Goal: Use online tool/utility: Utilize a website feature to perform a specific function

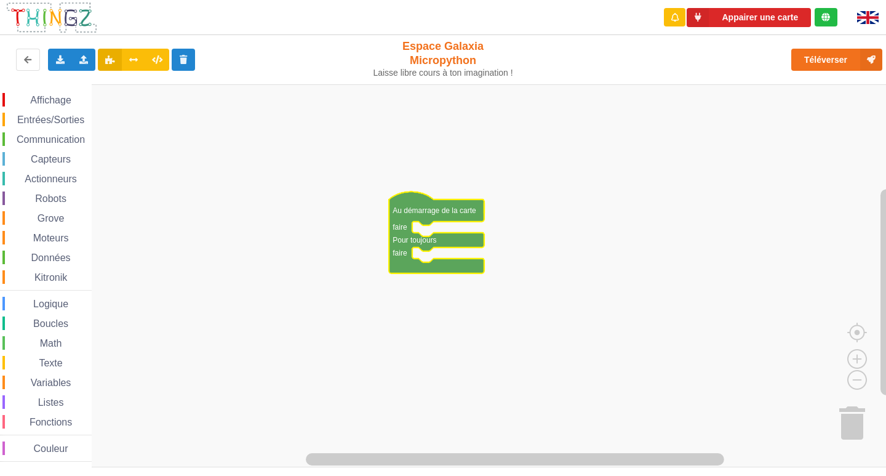
click at [538, 229] on rect "Espace de travail de Blocky" at bounding box center [447, 275] width 895 height 383
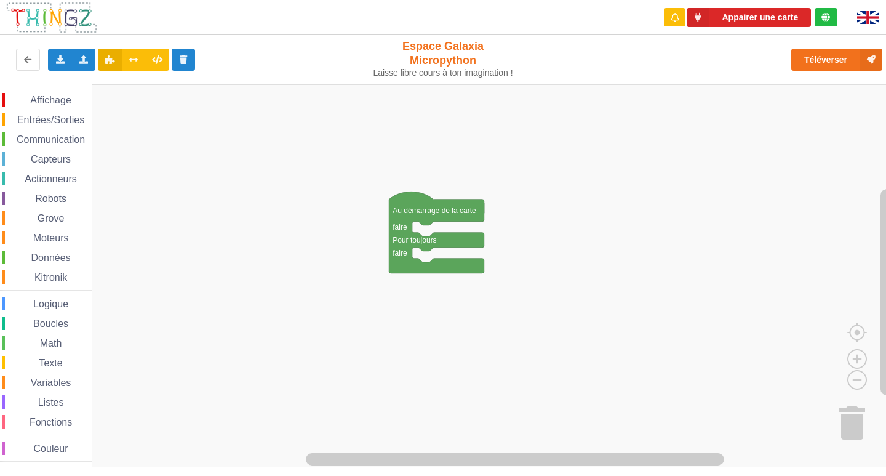
click at [54, 138] on span "Communication" at bounding box center [51, 139] width 72 height 10
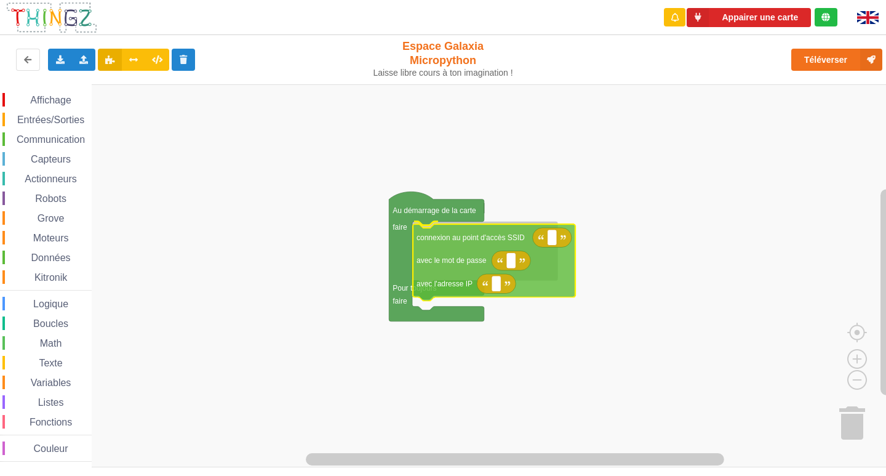
click at [434, 254] on div "Affichage Entrées/Sorties Communication Capteurs Actionneurs Robots Grove Moteu…" at bounding box center [447, 275] width 895 height 383
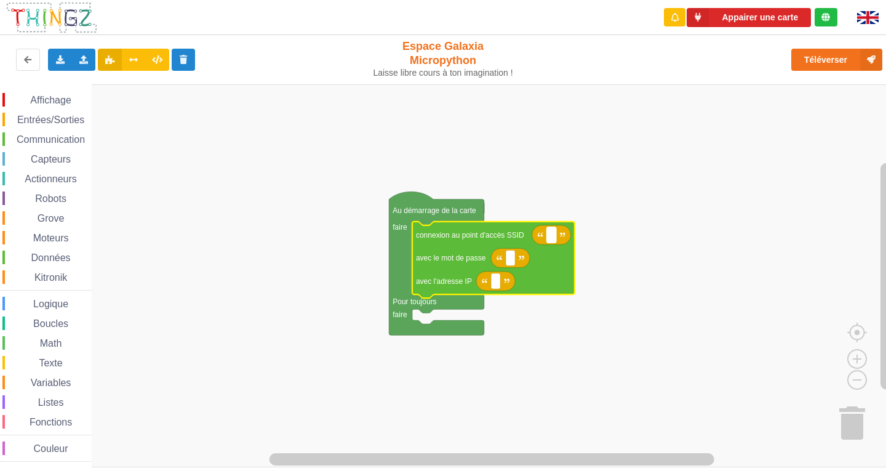
click at [552, 237] on rect "Espace de travail de Blocky" at bounding box center [551, 235] width 9 height 16
type input "NETGEAR38"
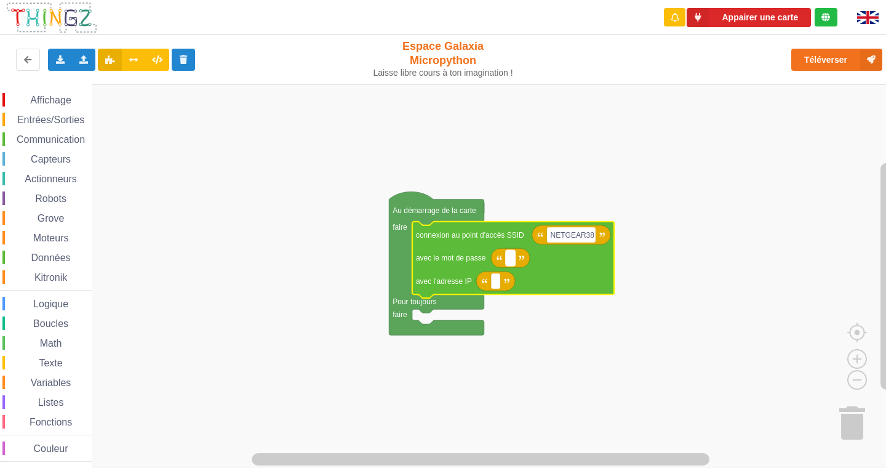
click at [511, 262] on text "Espace de travail de Blocky" at bounding box center [510, 257] width 2 height 9
type input "joyoustuba995"
click at [498, 287] on rect "Espace de travail de Blocky" at bounding box center [495, 281] width 9 height 16
type input "[TECHNICAL_ID]"
click at [78, 144] on span "Communication" at bounding box center [51, 139] width 72 height 10
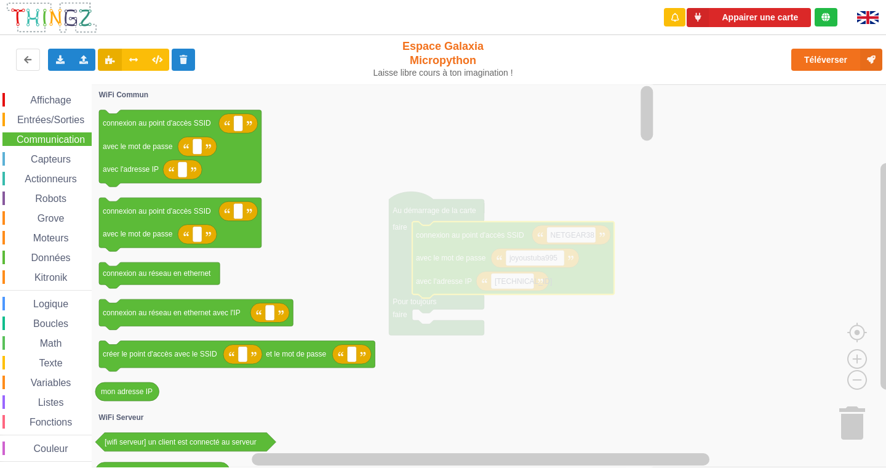
click at [7, 95] on div "Affichage" at bounding box center [46, 100] width 89 height 14
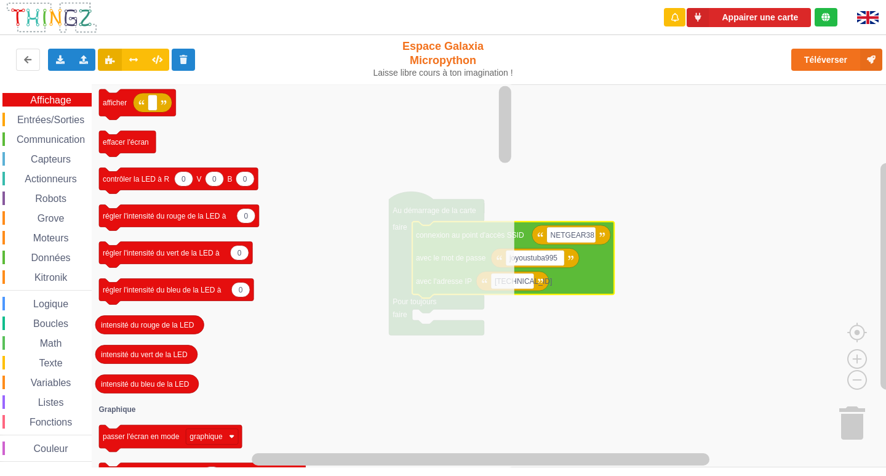
click at [39, 127] on div "Affichage Entrées/Sorties Communication Capteurs Actionneurs Robots Grove Moteu…" at bounding box center [46, 277] width 92 height 369
click at [49, 116] on span "Entrées/Sorties" at bounding box center [50, 119] width 71 height 10
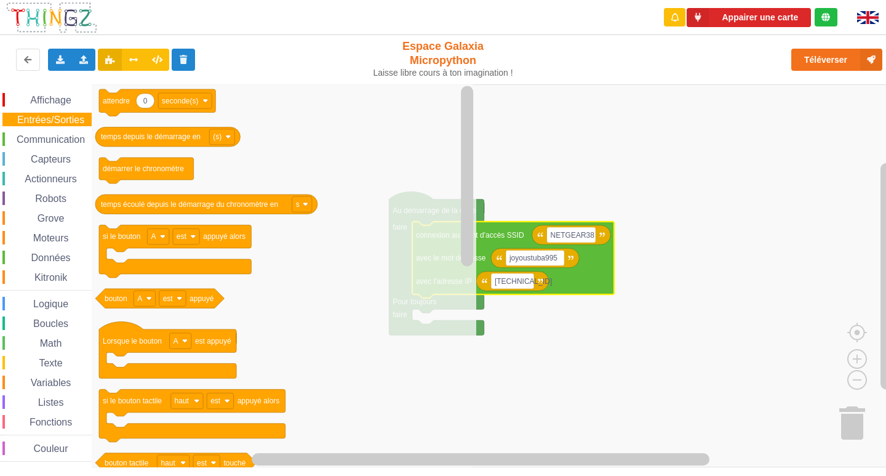
click at [38, 147] on div "Affichage Entrées/Sorties Communication Capteurs Actionneurs Robots Grove Moteu…" at bounding box center [46, 277] width 92 height 369
click at [56, 140] on span "Communication" at bounding box center [51, 139] width 72 height 10
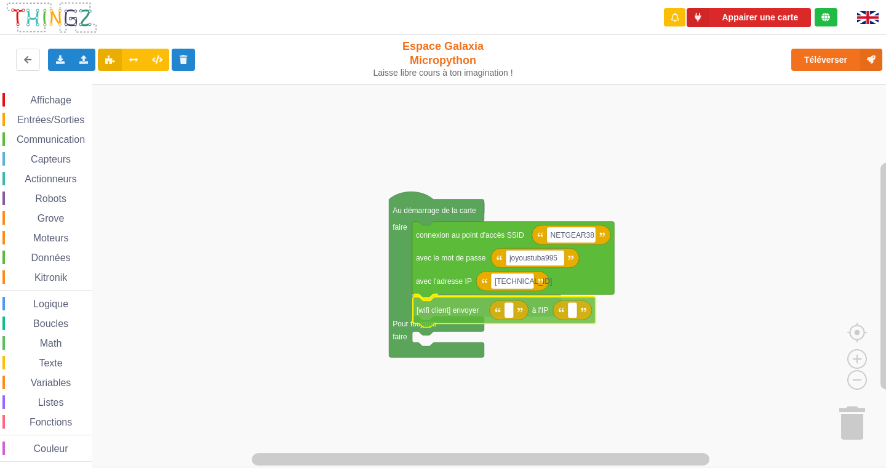
click at [458, 311] on div "Affichage Entrées/Sorties Communication Capteurs Actionneurs Robots Grove Moteu…" at bounding box center [447, 275] width 895 height 383
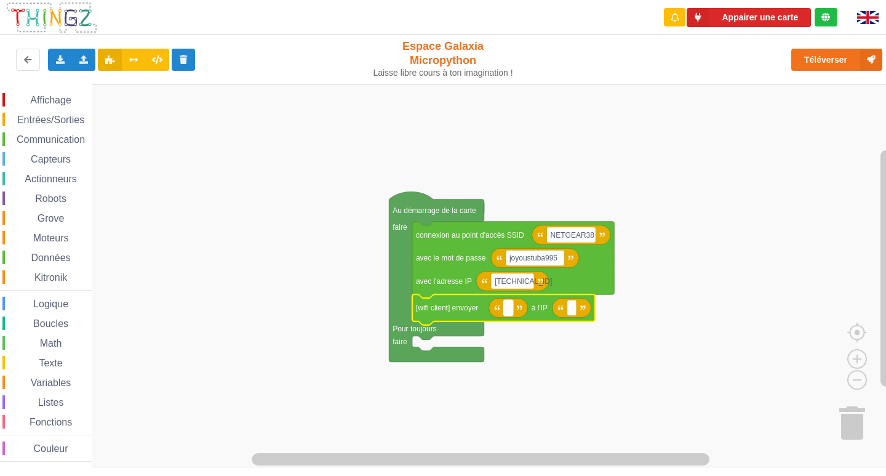
click at [509, 308] on text "Espace de travail de Blocky" at bounding box center [508, 307] width 2 height 9
type input "[TECHNICAL_ID]"
drag, startPoint x: 539, startPoint y: 309, endPoint x: 508, endPoint y: 311, distance: 30.9
click at [508, 311] on input "[TECHNICAL_ID]" at bounding box center [524, 308] width 43 height 16
click at [607, 310] on rect "Espace de travail de Blocky" at bounding box center [604, 308] width 9 height 16
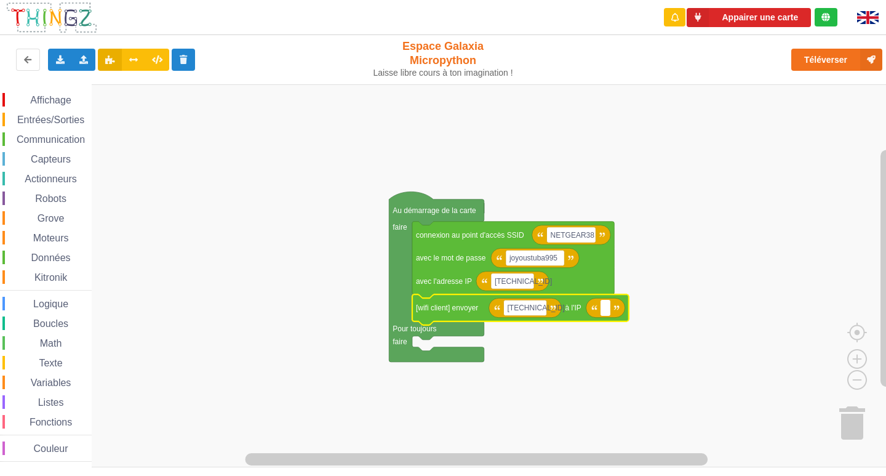
type input "[TECHNICAL_ID]"
click at [532, 309] on text "[TECHNICAL_ID]" at bounding box center [535, 307] width 57 height 9
click at [536, 311] on input "[TECHNICAL_ID]" at bounding box center [524, 308] width 43 height 16
type input "[TECHNICAL_ID]"
click at [652, 245] on rect "Espace de travail de Blocky" at bounding box center [447, 275] width 895 height 383
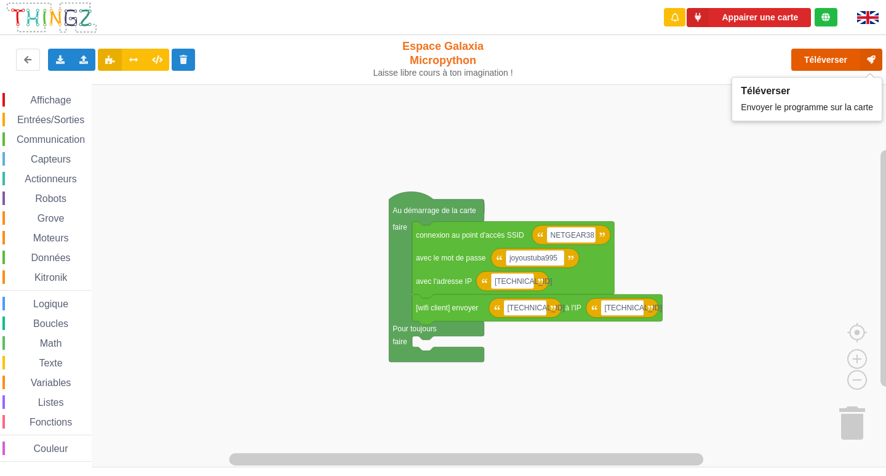
click at [826, 54] on button "Téléverser" at bounding box center [836, 60] width 91 height 22
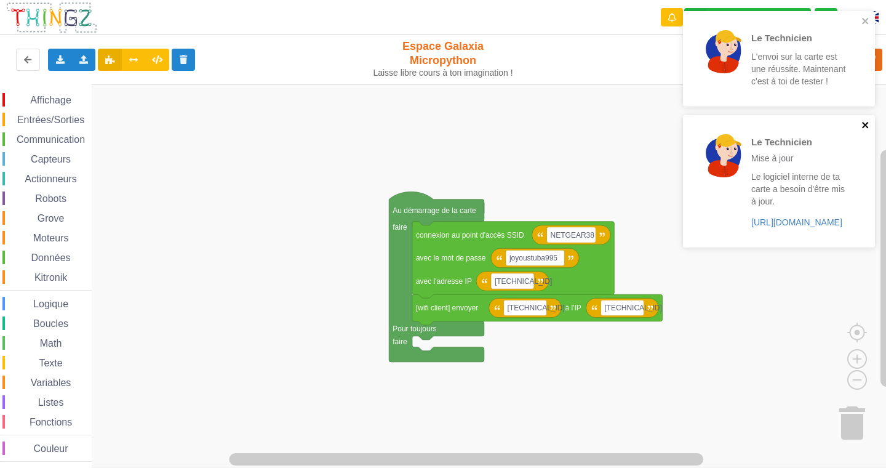
click at [866, 125] on icon "close" at bounding box center [865, 125] width 6 height 6
click at [863, 22] on icon "close" at bounding box center [865, 21] width 9 height 10
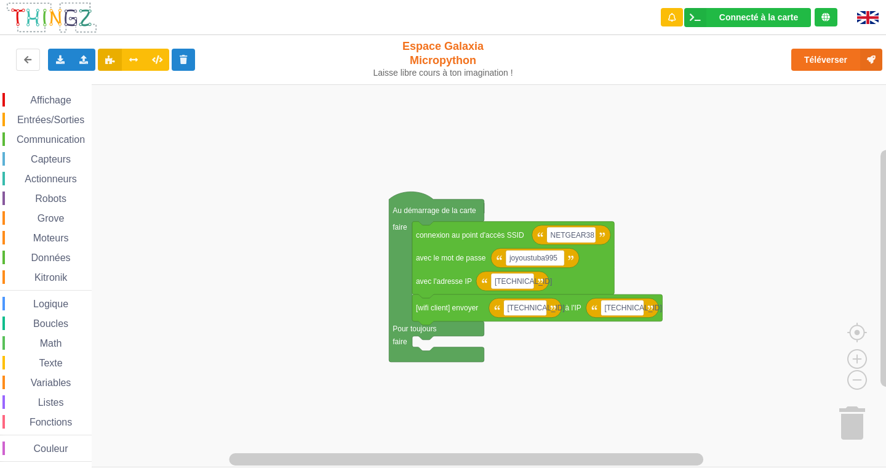
click at [58, 116] on span "Entrées/Sorties" at bounding box center [50, 119] width 71 height 10
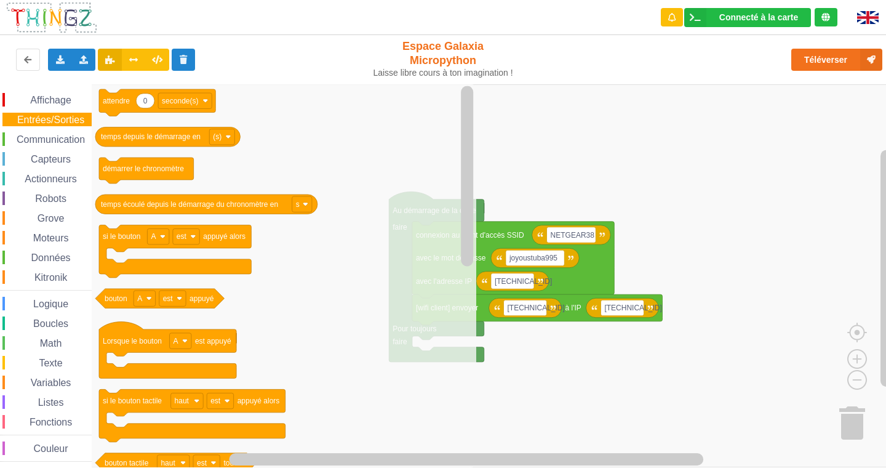
click at [37, 103] on span "Affichage" at bounding box center [50, 100] width 44 height 10
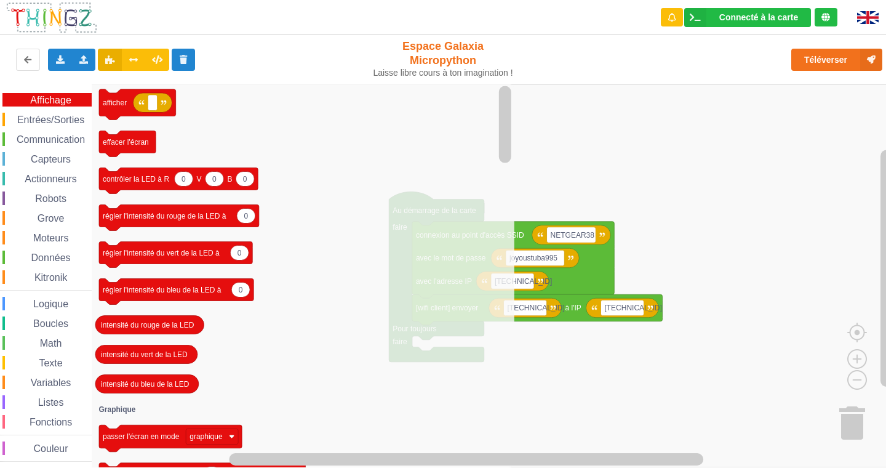
click at [767, 183] on rect "Espace de travail de Blocky" at bounding box center [447, 275] width 895 height 383
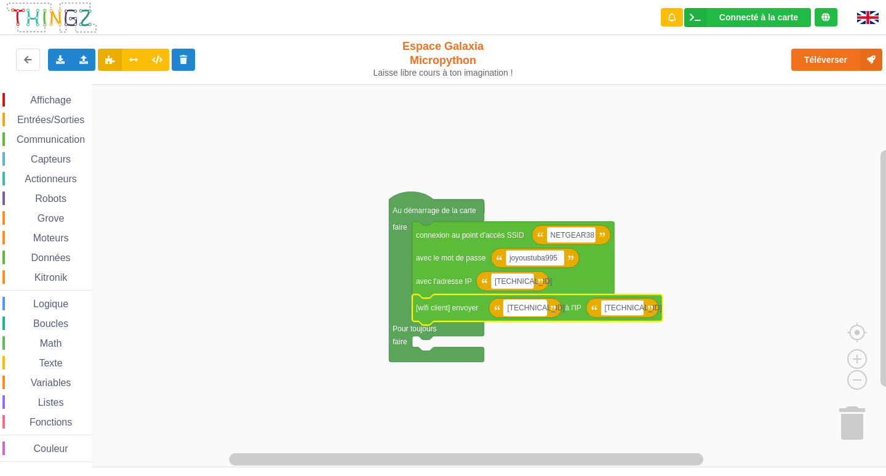
click at [507, 309] on text "[TECHNICAL_ID]" at bounding box center [535, 307] width 57 height 9
click at [509, 310] on input "[TECHNICAL_ID]" at bounding box center [524, 308] width 43 height 16
type input "slt cv [TECHNICAL_ID]"
click at [652, 307] on text "[TECHNICAL_ID]" at bounding box center [652, 307] width 57 height 9
click at [663, 309] on input "[TECHNICAL_ID]" at bounding box center [642, 308] width 43 height 16
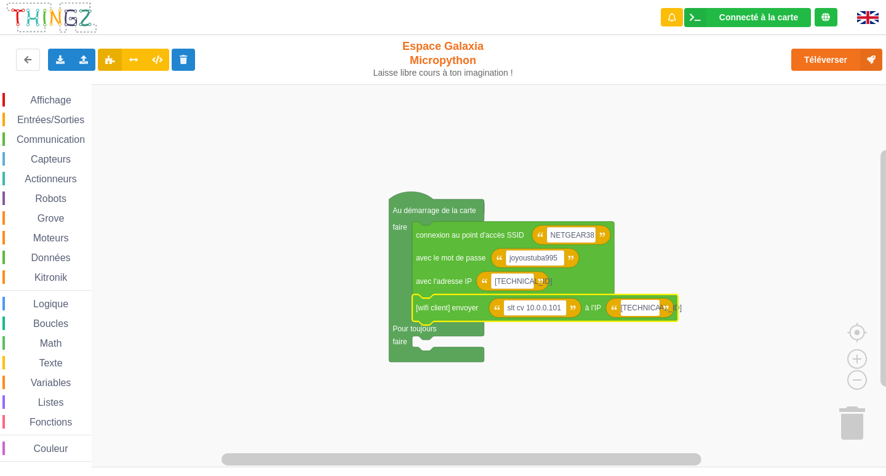
type input "[TECHNICAL_ID]"
click at [513, 306] on text "slt cv 10.0.0.101" at bounding box center [534, 307] width 54 height 9
click at [520, 306] on input "slt cv [TECHNICAL_ID]" at bounding box center [534, 308] width 63 height 16
drag, startPoint x: 525, startPoint y: 303, endPoint x: 516, endPoint y: 308, distance: 9.9
click at [516, 308] on input "slt cv [TECHNICAL_ID]" at bounding box center [534, 308] width 63 height 16
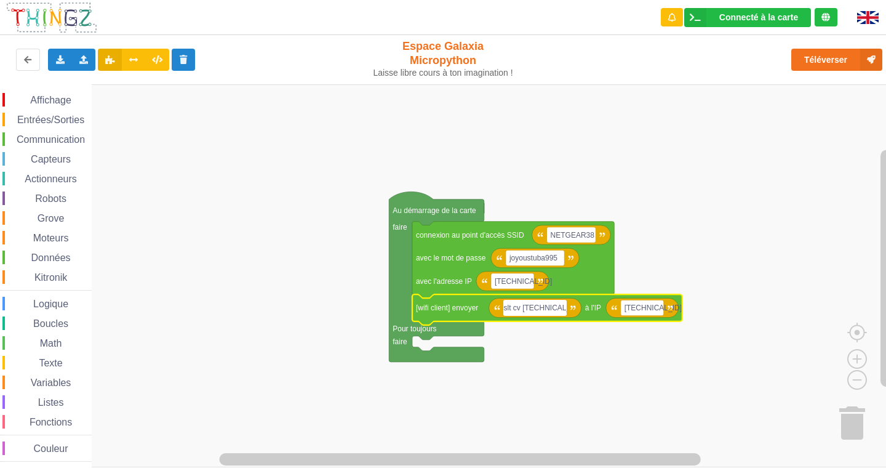
click at [526, 306] on input "slt cv [TECHNICAL_ID]" at bounding box center [534, 308] width 63 height 16
click at [512, 306] on input "slt cv [TECHNICAL_ID]" at bounding box center [534, 308] width 63 height 16
click at [557, 315] on input "slt cv [TECHNICAL_ID]" at bounding box center [534, 308] width 63 height 16
click at [565, 309] on input "slt cv [TECHNICAL_ID]" at bounding box center [534, 308] width 63 height 16
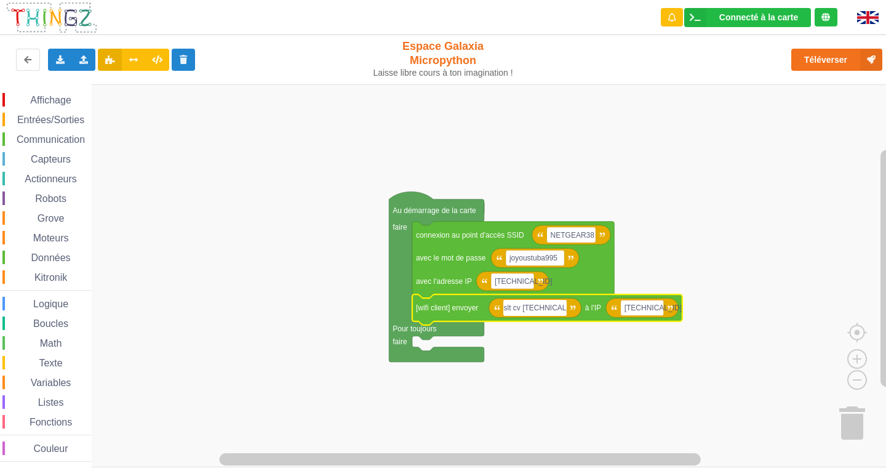
click at [39, 100] on span "Affichage" at bounding box center [50, 100] width 44 height 10
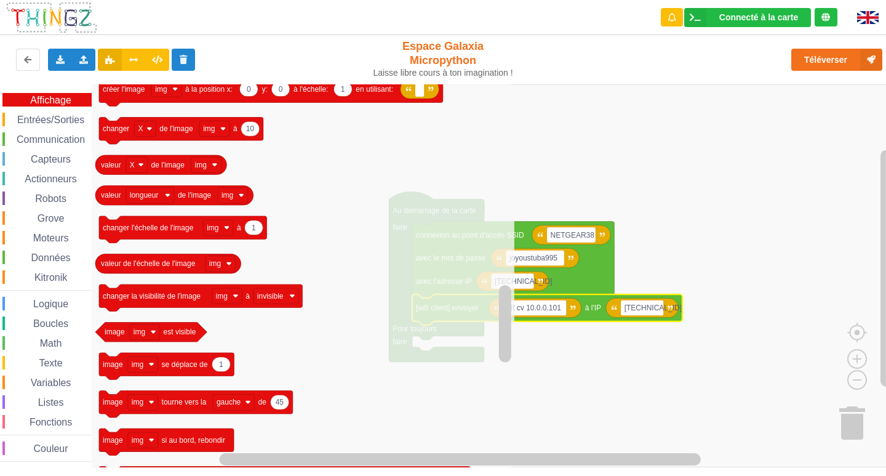
click at [46, 116] on span "Entrées/Sorties" at bounding box center [50, 119] width 71 height 10
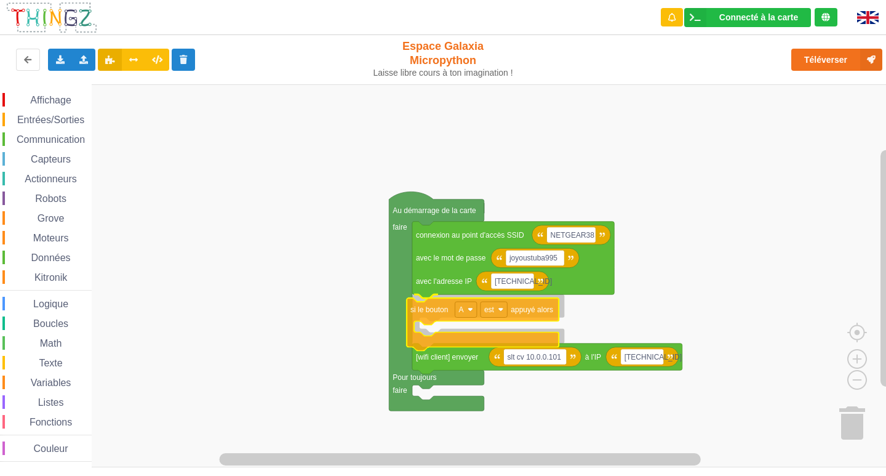
click at [421, 341] on div "Affichage Entrées/Sorties Communication Capteurs Actionneurs Robots Grove Moteu…" at bounding box center [447, 275] width 895 height 383
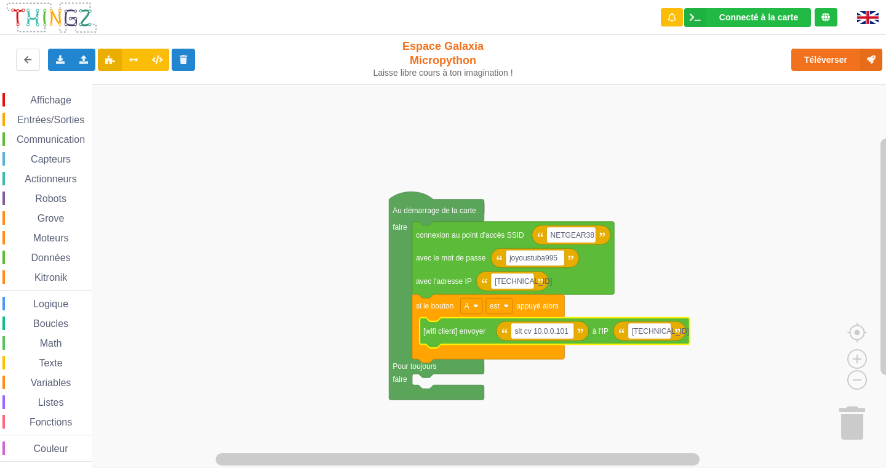
click at [46, 135] on span "Communication" at bounding box center [51, 139] width 72 height 10
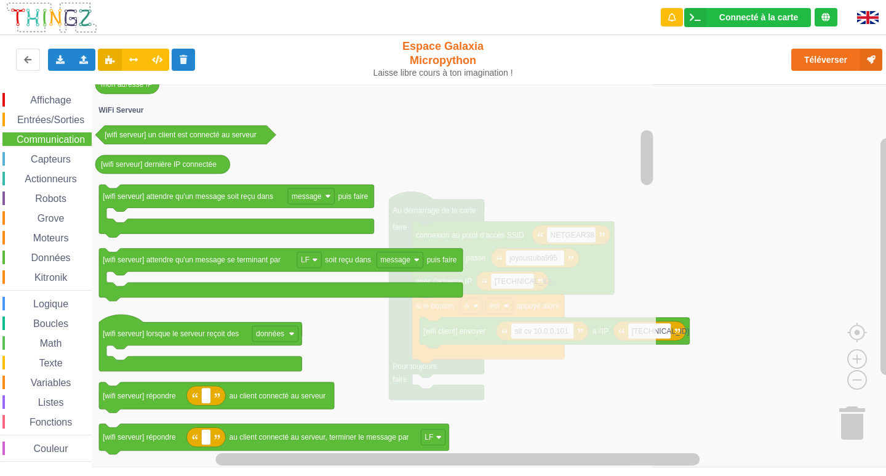
click at [198, 238] on icon "Espace de travail de Blocky" at bounding box center [374, 275] width 564 height 383
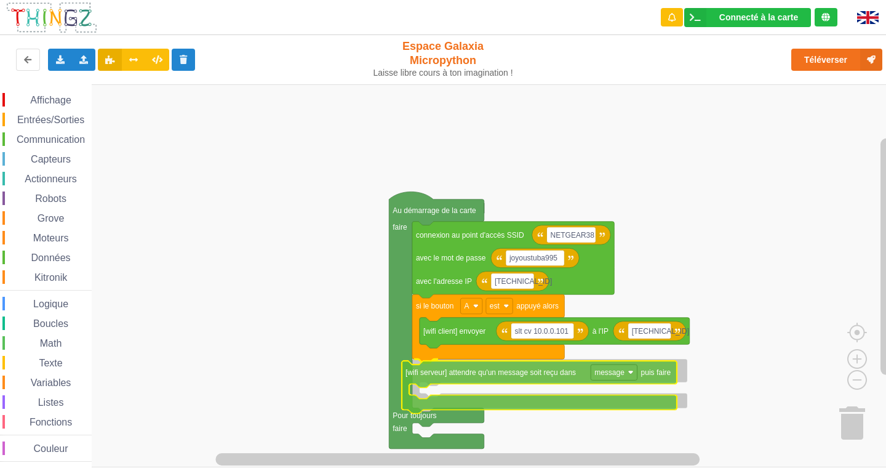
click at [512, 409] on div "Affichage Entrées/Sorties Communication Capteurs Actionneurs Robots Grove Moteu…" at bounding box center [447, 275] width 895 height 383
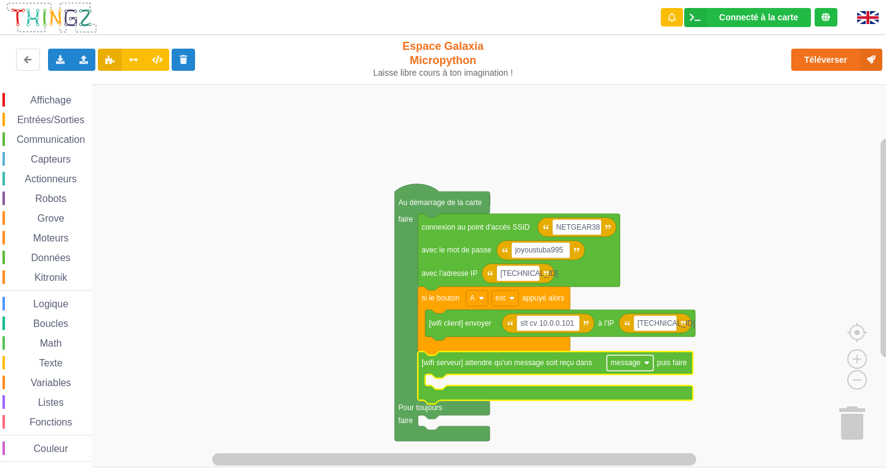
click at [623, 370] on rect "Espace de travail de Blocky" at bounding box center [630, 363] width 46 height 16
click at [341, 293] on rect "Espace de travail de Blocky" at bounding box center [447, 275] width 895 height 383
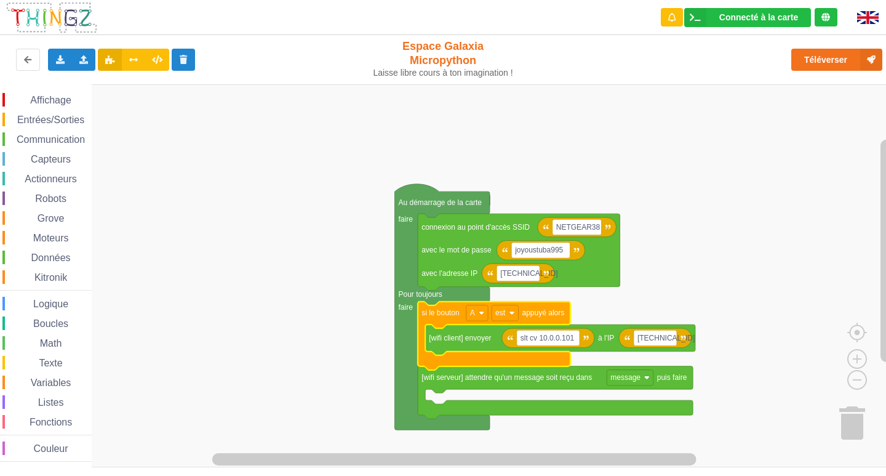
click at [10, 101] on div "Affichage" at bounding box center [46, 100] width 89 height 14
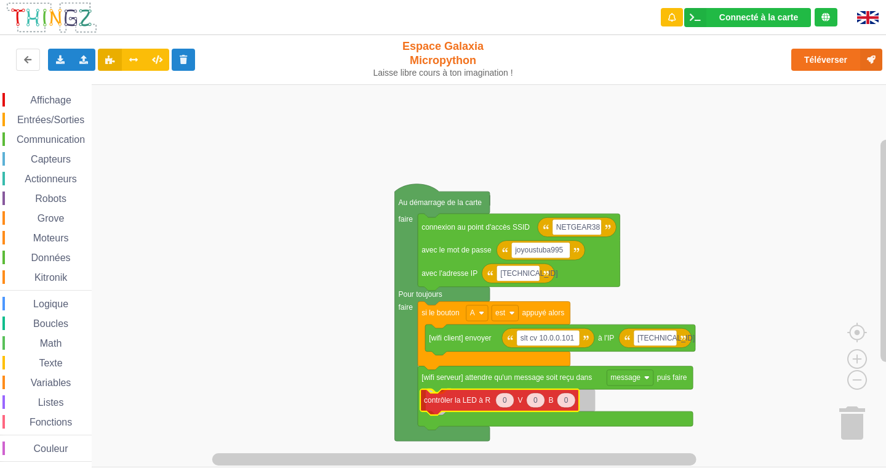
click at [474, 412] on div "Affichage Entrées/Sorties Communication Capteurs Actionneurs Robots Grove Moteu…" at bounding box center [447, 275] width 895 height 383
click at [54, 89] on div "Affichage Entrées/Sorties Communication Capteurs Actionneurs Robots Grove Moteu…" at bounding box center [46, 275] width 92 height 383
click at [52, 102] on span "Affichage" at bounding box center [50, 100] width 44 height 10
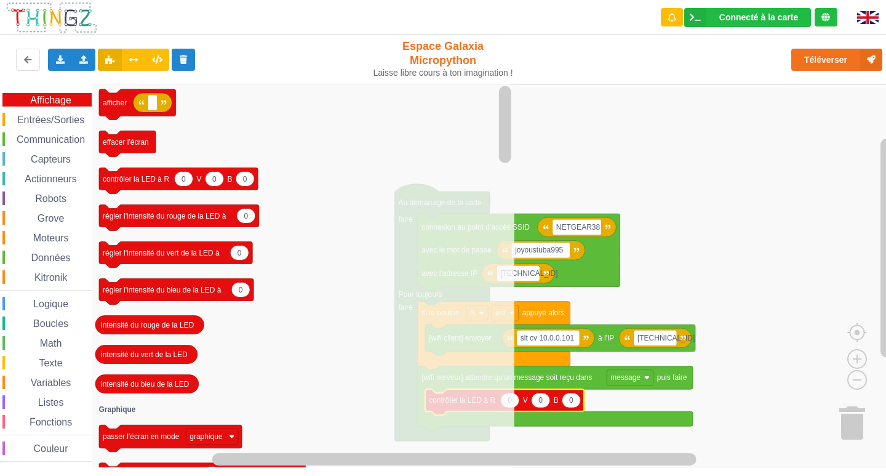
click at [70, 141] on span "Communication" at bounding box center [51, 139] width 72 height 10
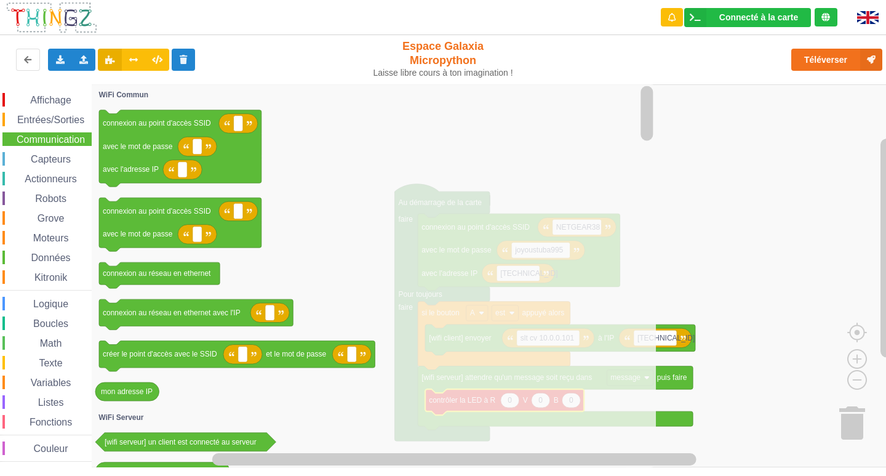
click at [56, 121] on span "Entrées/Sorties" at bounding box center [50, 119] width 71 height 10
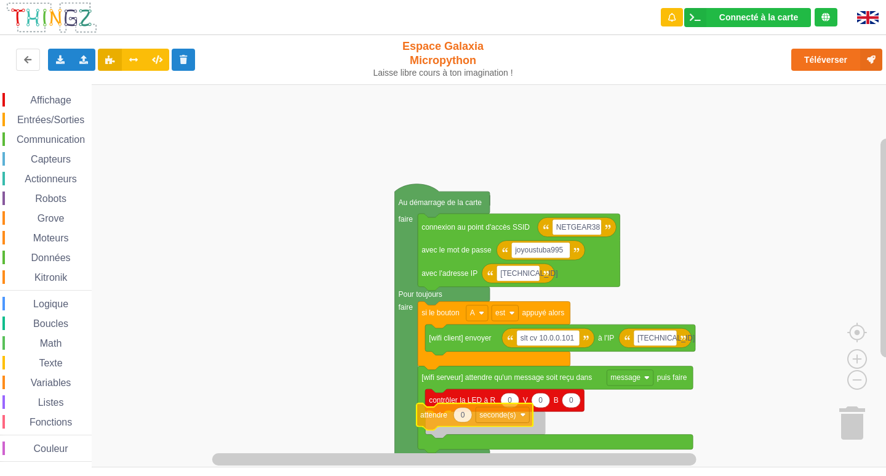
click at [453, 418] on div "Affichage Entrées/Sorties Communication Capteurs Actionneurs Robots Grove Moteu…" at bounding box center [447, 275] width 895 height 383
click at [472, 424] on text "0" at bounding box center [471, 422] width 4 height 9
type input "2"
click at [329, 311] on rect "Espace de travail de Blocky" at bounding box center [447, 275] width 895 height 383
click at [62, 99] on span "Affichage" at bounding box center [50, 100] width 44 height 10
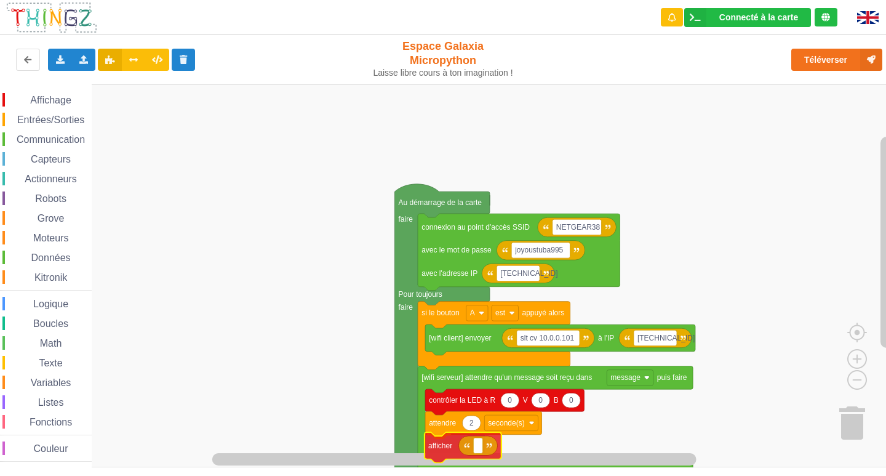
click at [442, 458] on div "Affichage Entrées/Sorties Communication Capteurs Actionneurs Robots Grove Moteu…" at bounding box center [447, 275] width 895 height 383
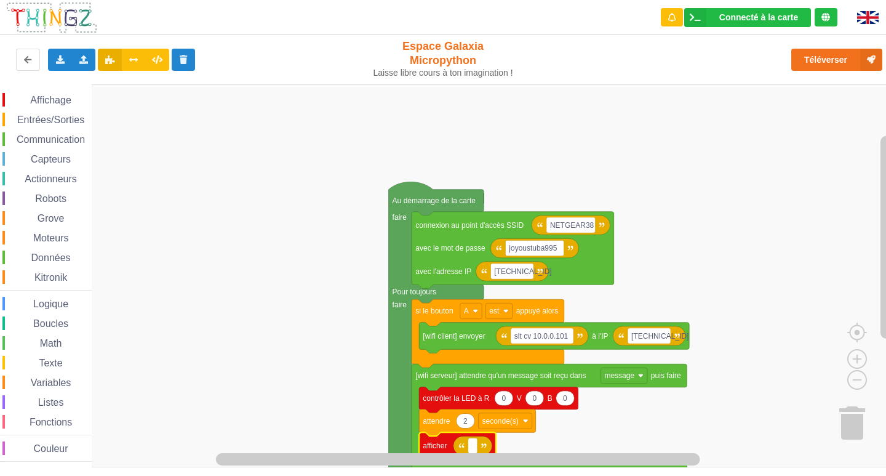
click at [465, 447] on icon "Espace de travail de Blocky" at bounding box center [472, 446] width 39 height 20
click at [468, 449] on rect "Espace de travail de Blocky" at bounding box center [472, 445] width 9 height 16
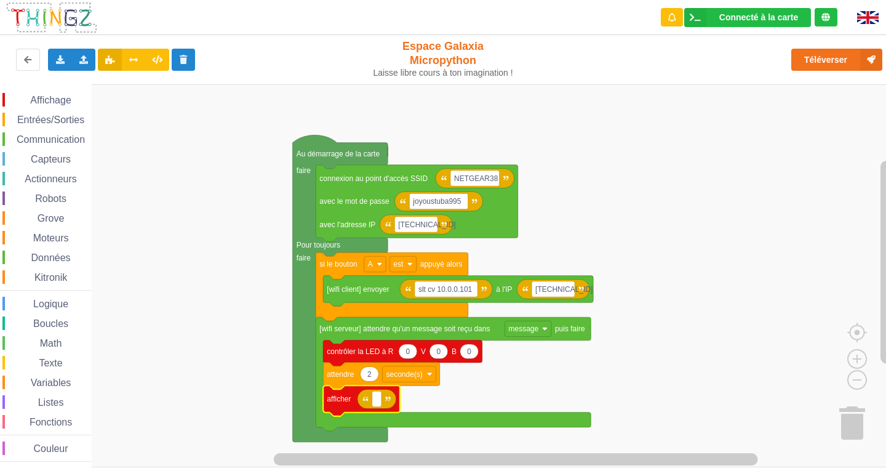
click at [62, 385] on span "Variables" at bounding box center [51, 382] width 44 height 10
click at [389, 401] on div "Affichage Entrées/Sorties Communication Capteurs Actionneurs Robots Grove Moteu…" at bounding box center [447, 275] width 895 height 383
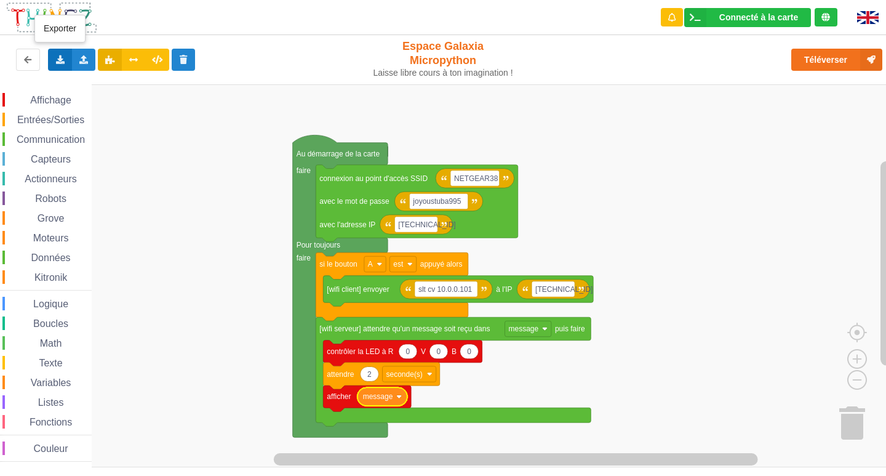
click at [58, 62] on icon at bounding box center [60, 58] width 10 height 7
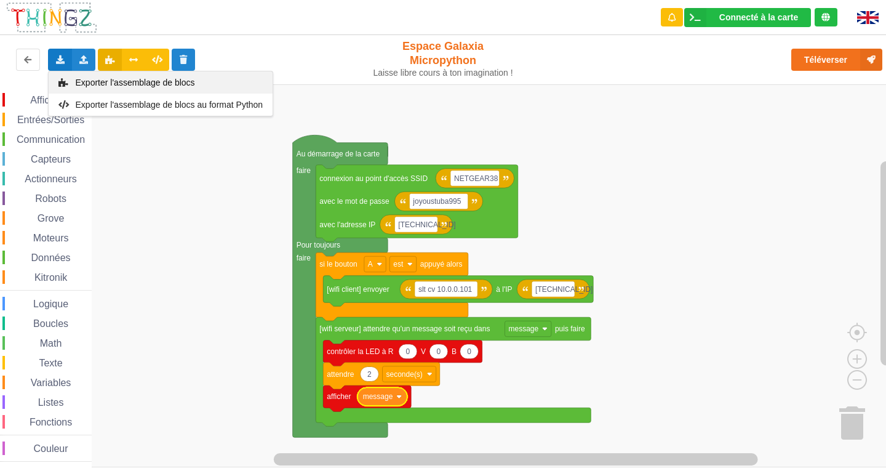
click at [70, 80] on div "Exporter l'assemblage de blocs" at bounding box center [161, 82] width 224 height 22
